Goal: Transaction & Acquisition: Subscribe to service/newsletter

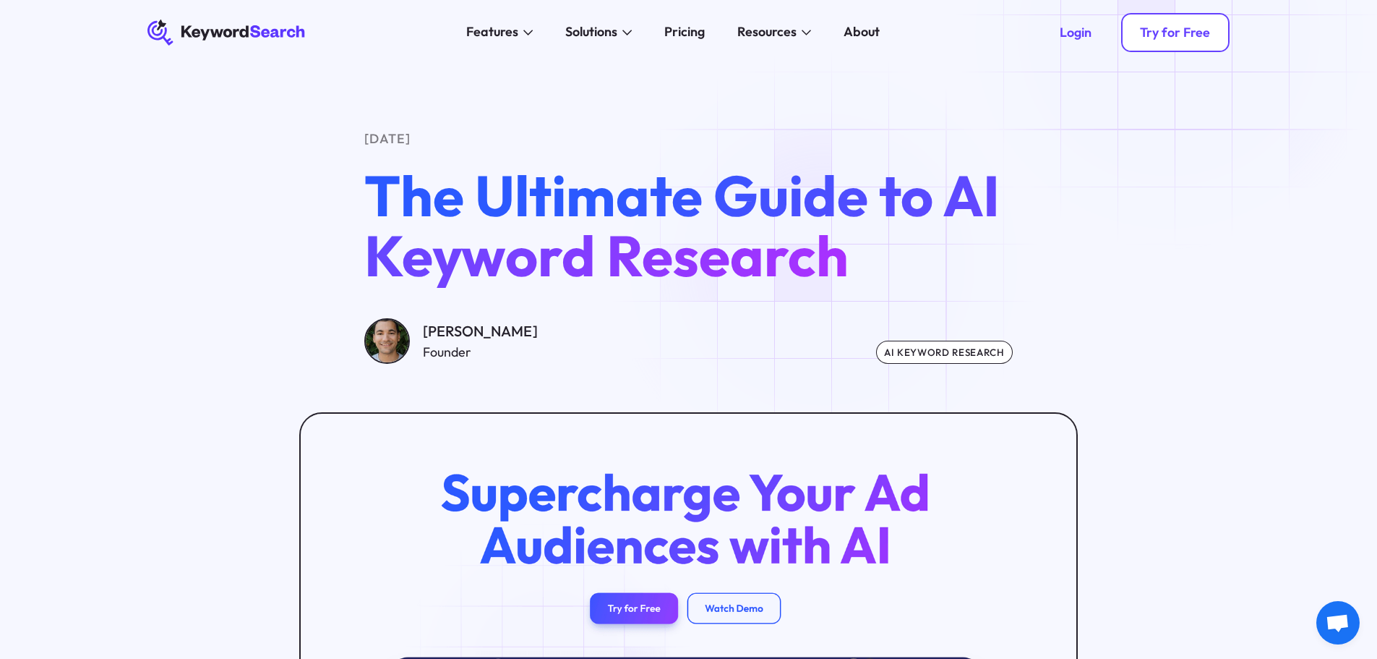
click at [1179, 35] on div "Try for Free" at bounding box center [1175, 33] width 70 height 16
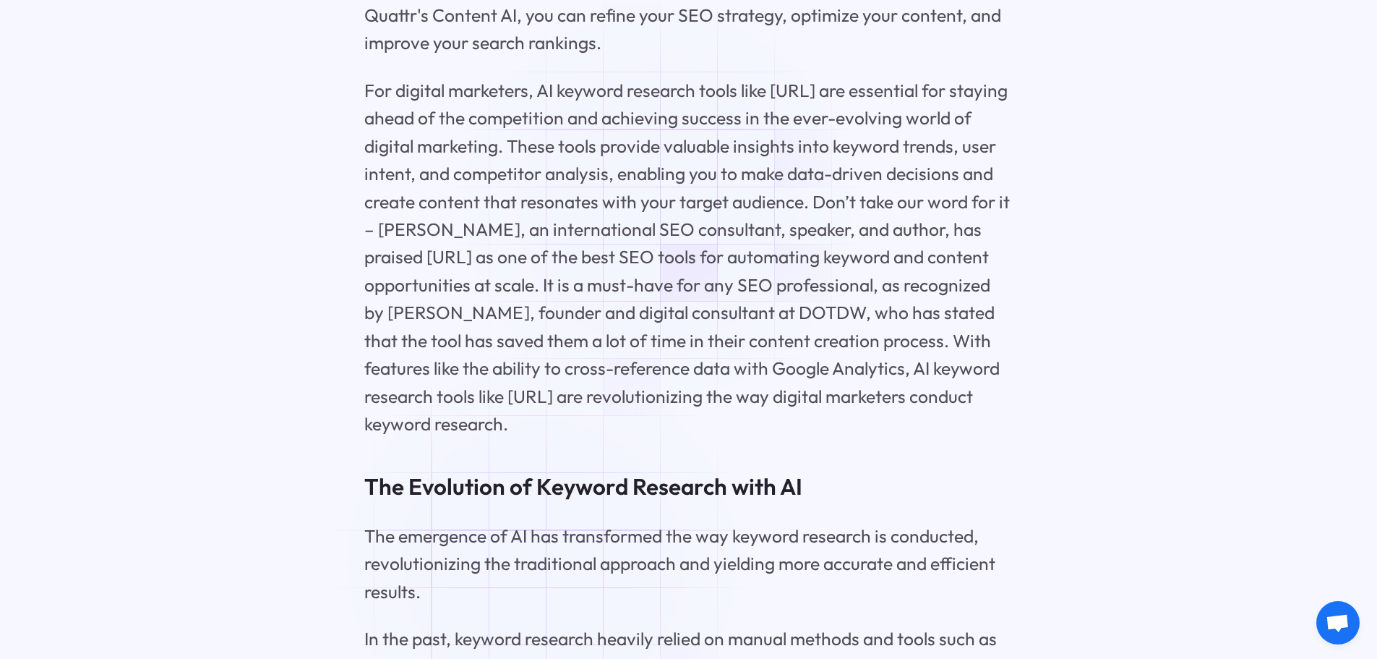
scroll to position [2964, 0]
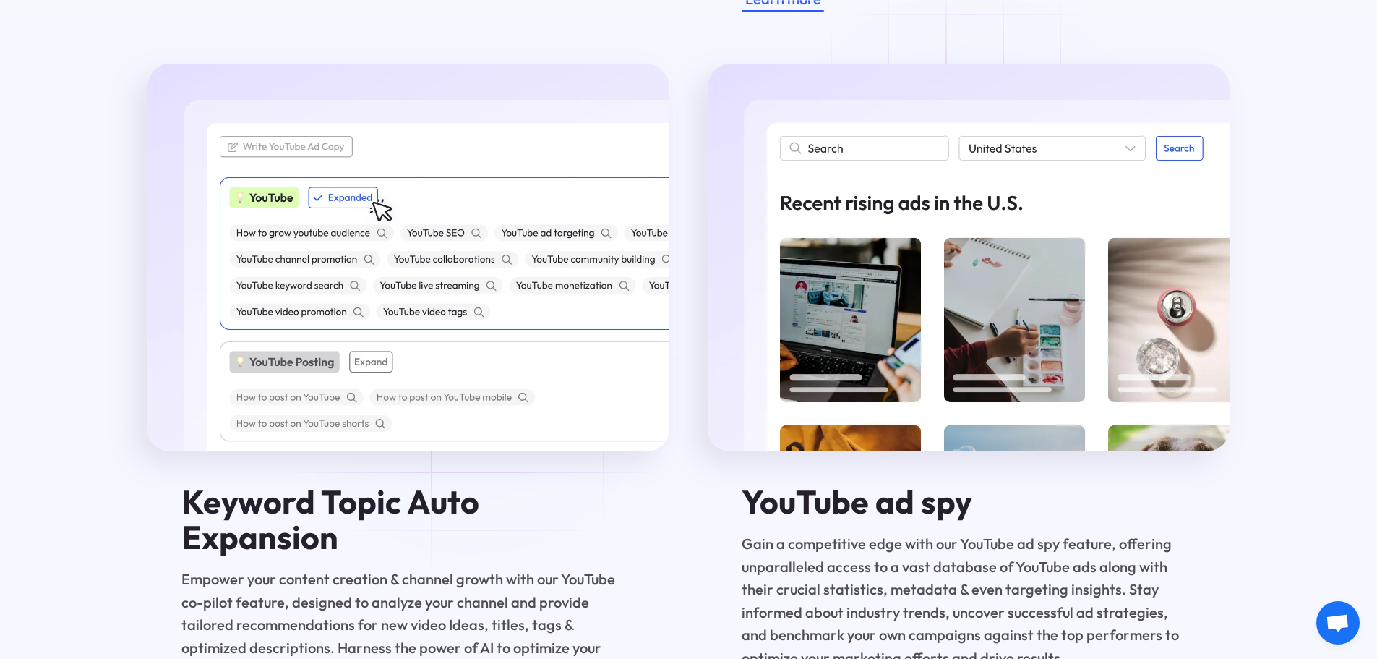
scroll to position [2892, 0]
